Goal: Find specific page/section: Find specific page/section

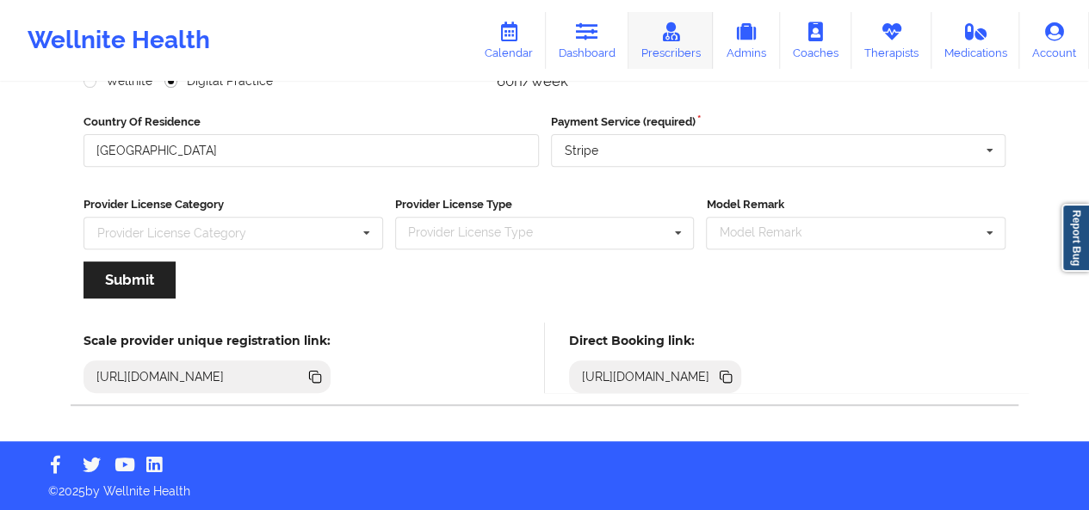
click at [658, 30] on link "Prescribers" at bounding box center [670, 40] width 85 height 57
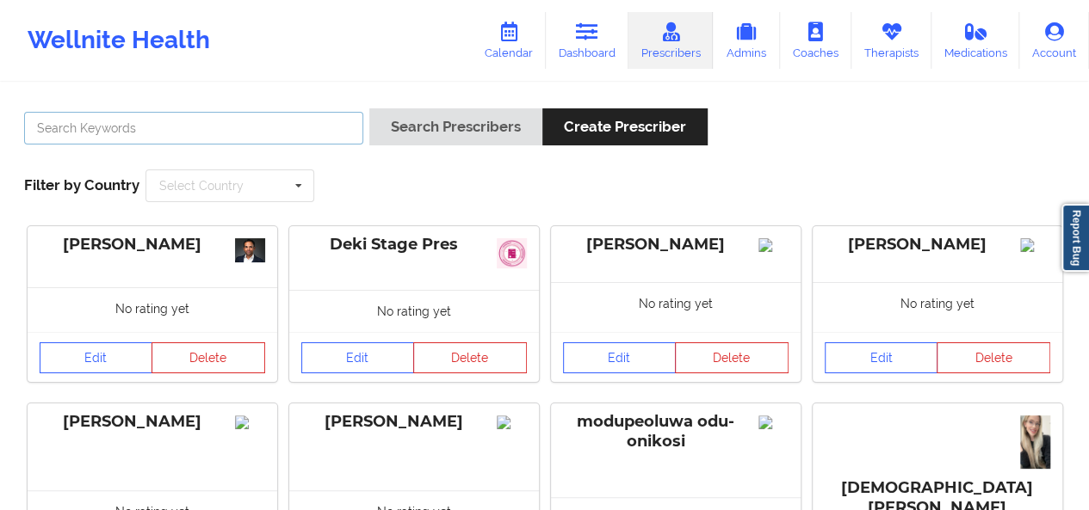
click at [251, 134] on input "text" at bounding box center [193, 128] width 339 height 33
type input "[PERSON_NAME]"
click at [369, 108] on button "Search Prescribers" at bounding box center [455, 126] width 173 height 37
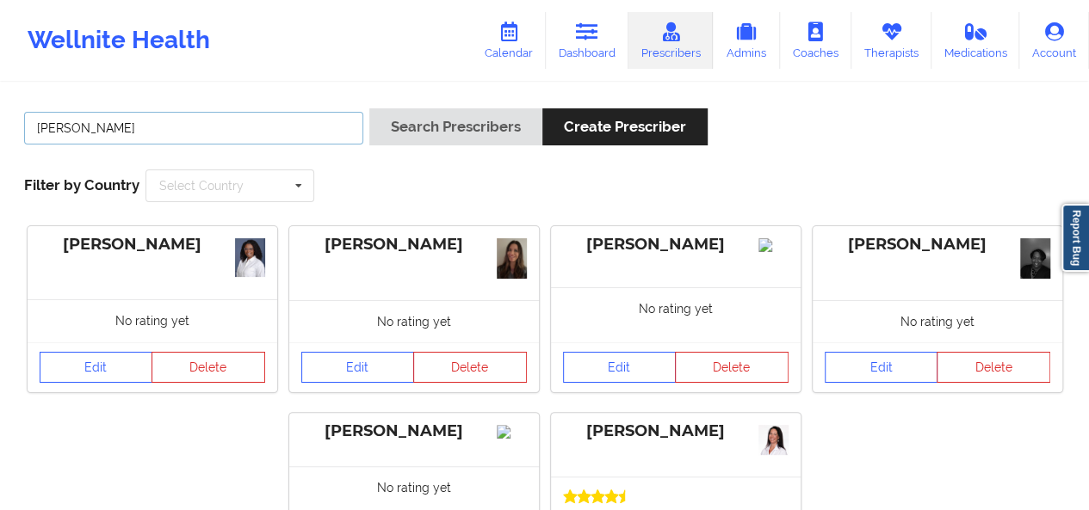
click at [255, 125] on input "[PERSON_NAME]" at bounding box center [193, 128] width 339 height 33
click at [862, 58] on link "Therapists" at bounding box center [891, 40] width 80 height 57
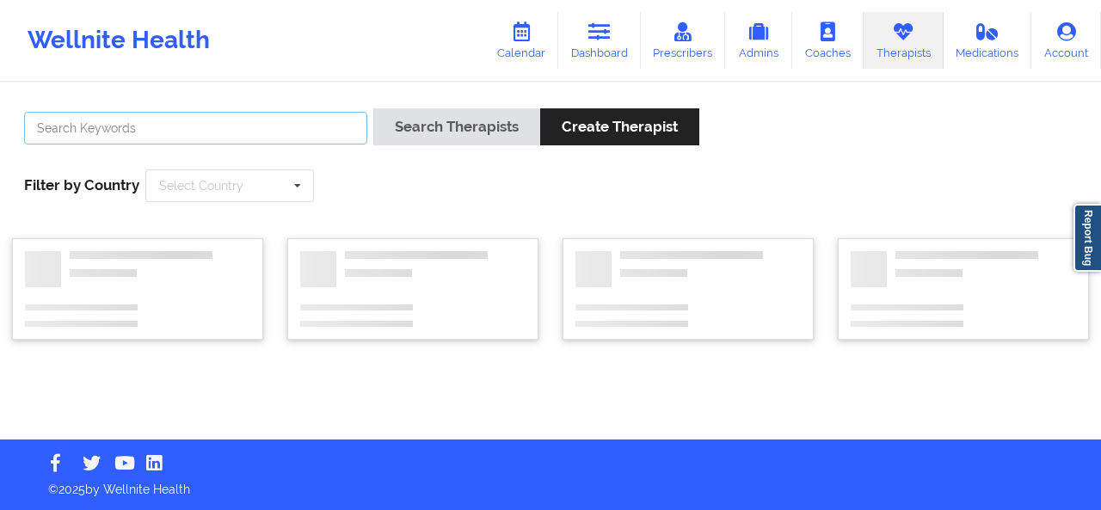
click at [196, 126] on input "text" at bounding box center [195, 128] width 343 height 33
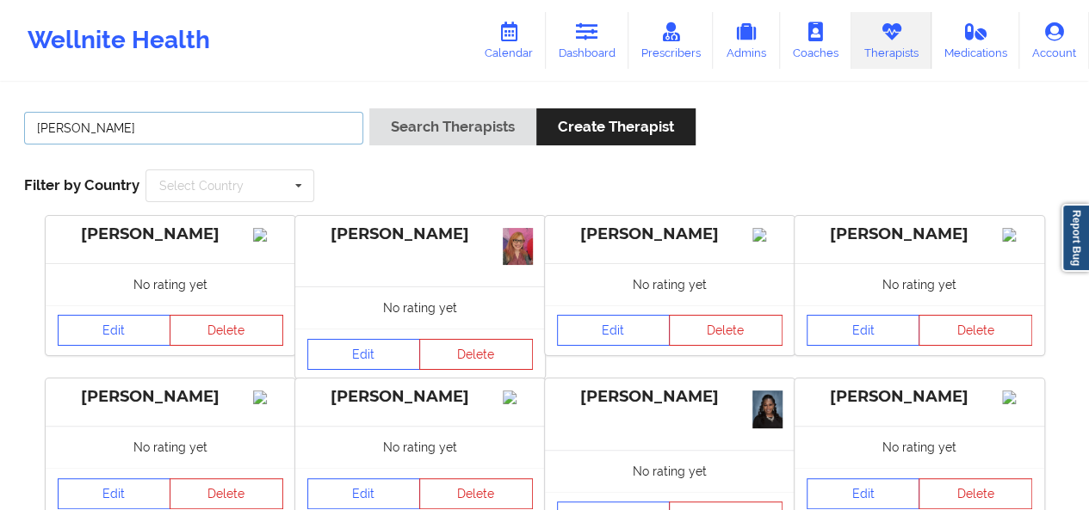
click at [369, 108] on button "Search Therapists" at bounding box center [452, 126] width 167 height 37
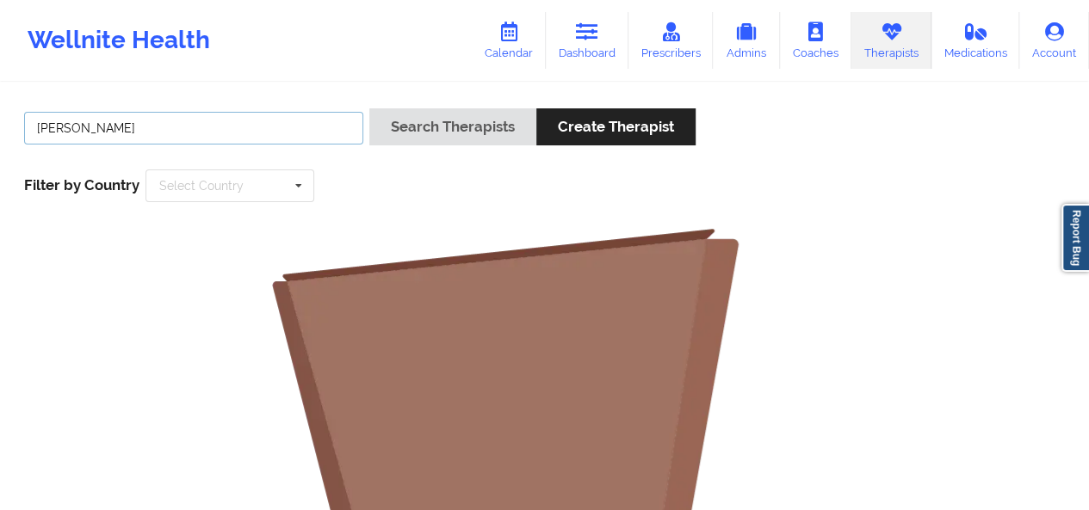
click at [288, 119] on input "[PERSON_NAME]" at bounding box center [193, 128] width 339 height 33
type input "[PERSON_NAME]"
click at [369, 108] on button "Search Therapists" at bounding box center [452, 126] width 167 height 37
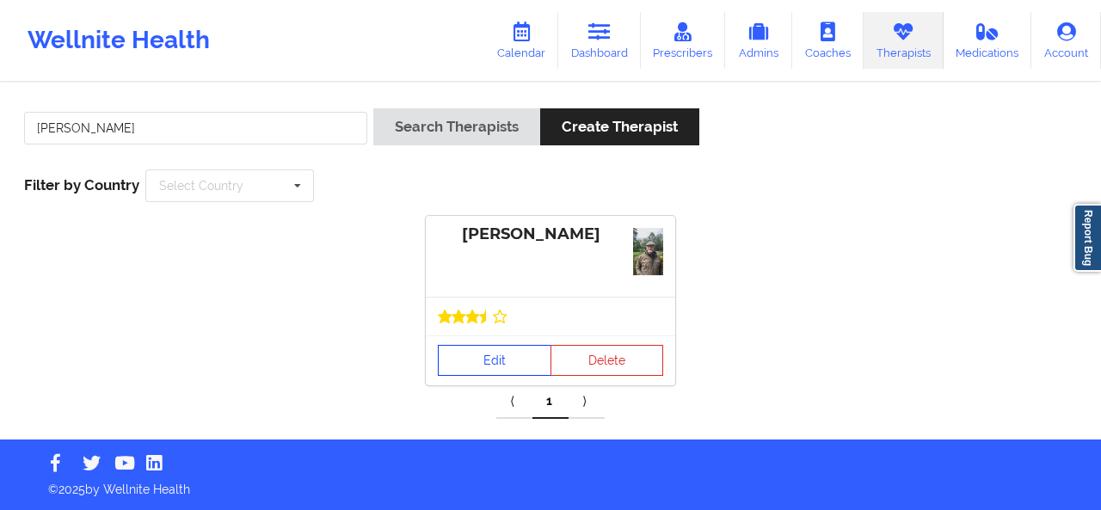
click at [480, 362] on link "Edit" at bounding box center [495, 360] width 114 height 31
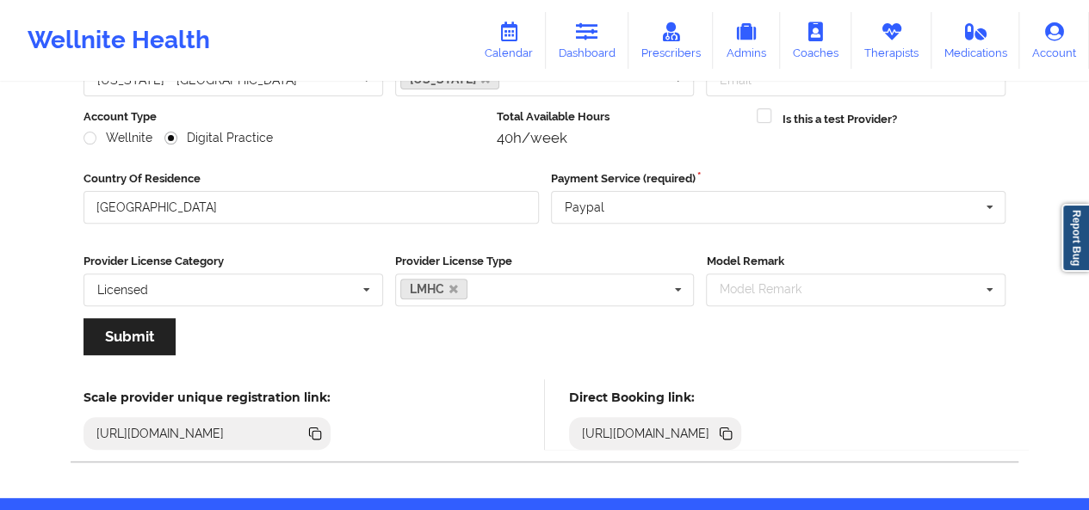
scroll to position [260, 0]
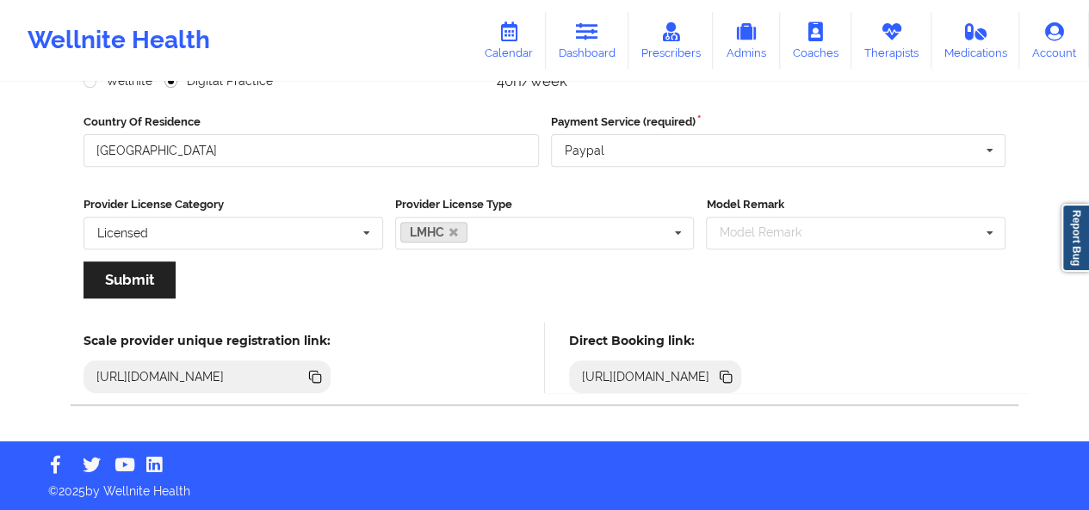
click at [717, 374] on div "[URL][DOMAIN_NAME]" at bounding box center [646, 376] width 142 height 17
copy div "[URL][DOMAIN_NAME]"
click at [868, 47] on link "Therapists" at bounding box center [891, 40] width 80 height 57
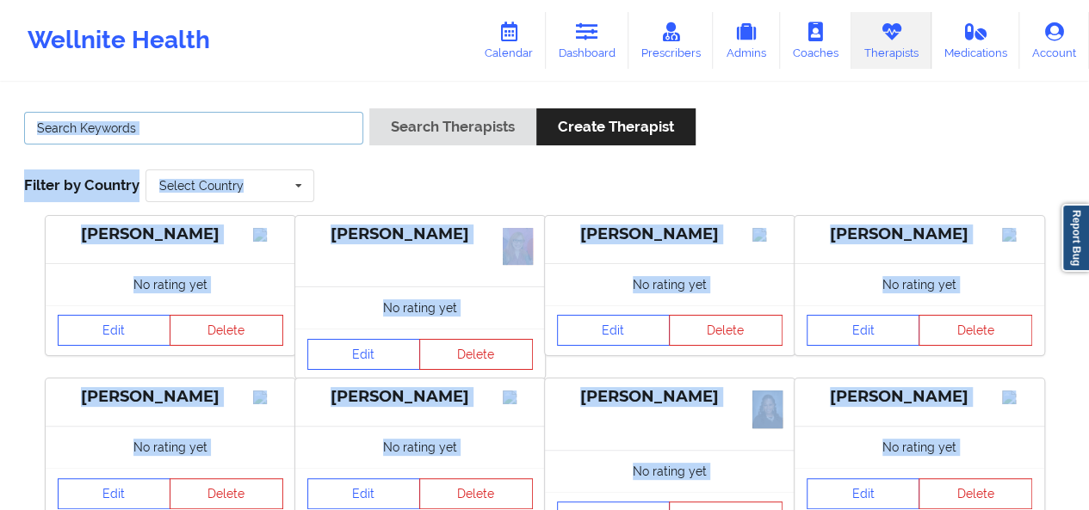
click at [279, 133] on input "text" at bounding box center [193, 128] width 339 height 33
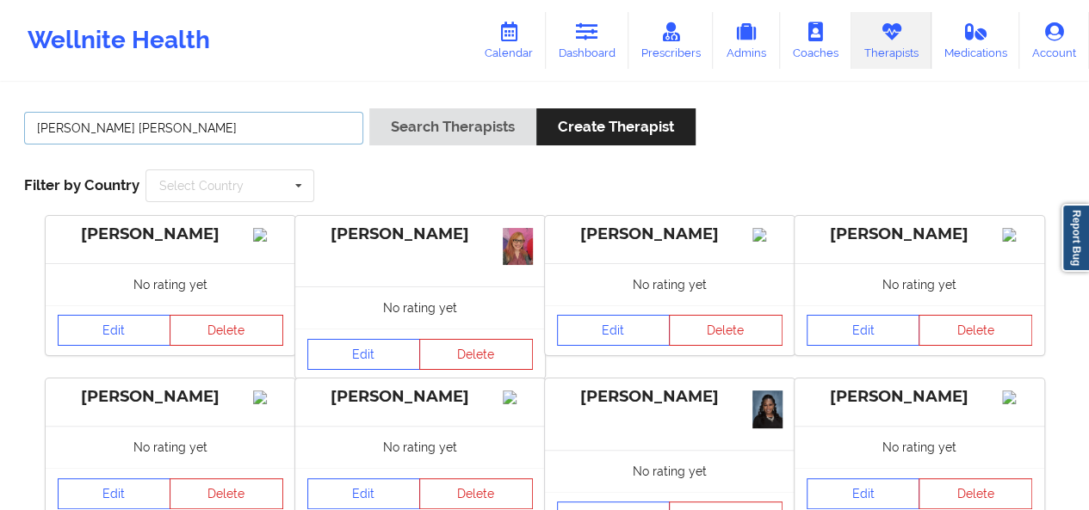
type input "[PERSON_NAME] [PERSON_NAME]"
click at [369, 108] on button "Search Therapists" at bounding box center [452, 126] width 167 height 37
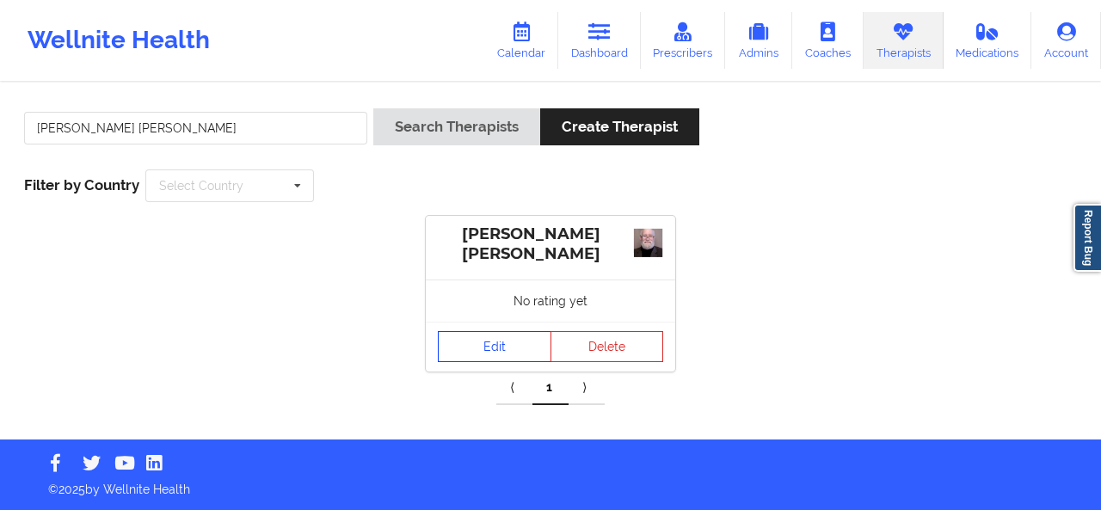
click at [496, 342] on link "Edit" at bounding box center [495, 346] width 114 height 31
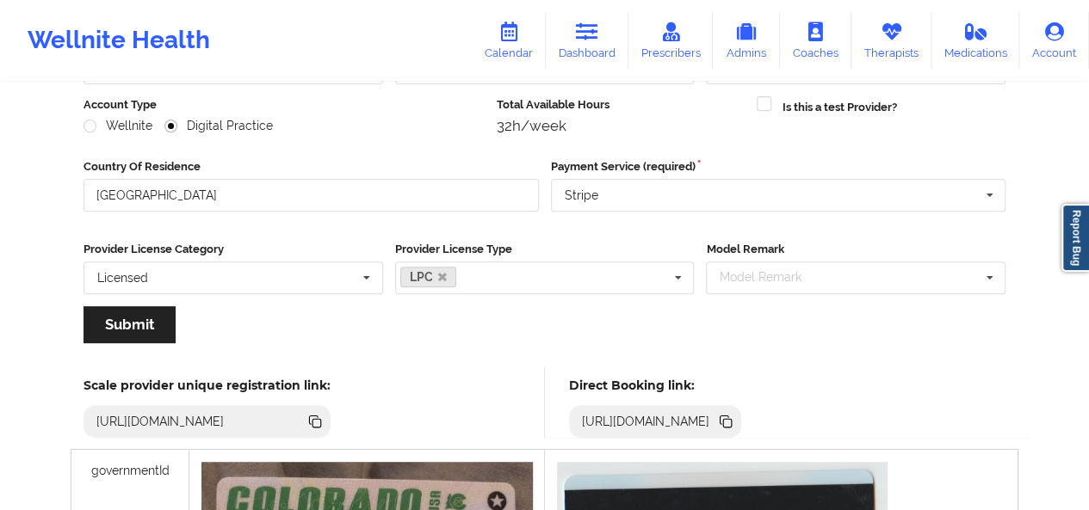
scroll to position [222, 0]
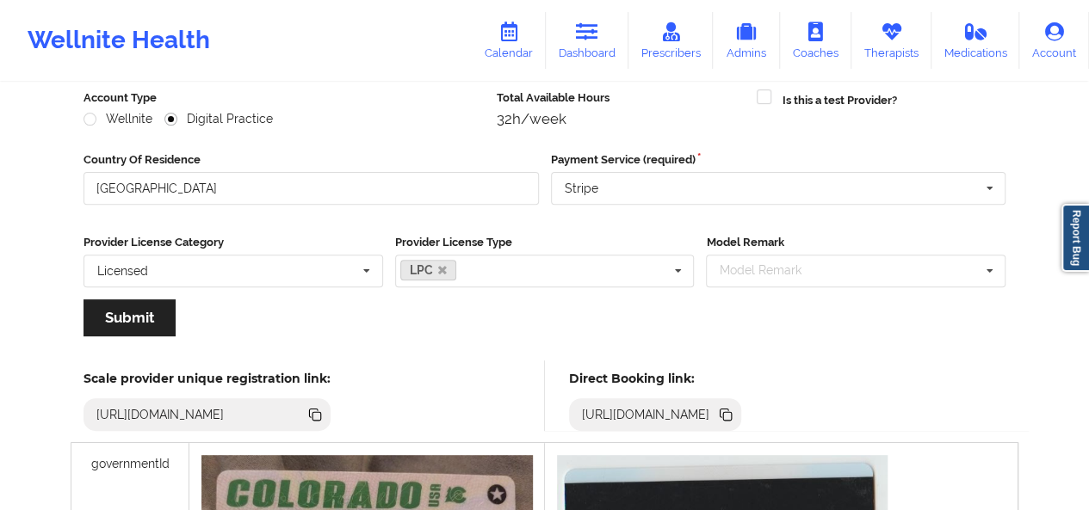
click at [729, 409] on icon at bounding box center [724, 413] width 9 height 9
